Goal: Task Accomplishment & Management: Use online tool/utility

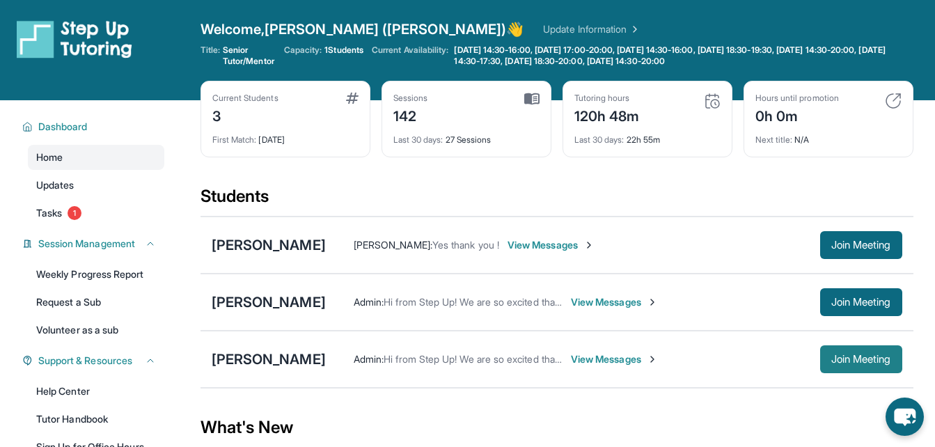
click at [881, 349] on button "Join Meeting" at bounding box center [861, 359] width 82 height 28
click at [836, 355] on span "Join Meeting" at bounding box center [861, 359] width 60 height 8
click at [878, 358] on span "Join Meeting" at bounding box center [861, 359] width 60 height 8
